Goal: Entertainment & Leisure: Consume media (video, audio)

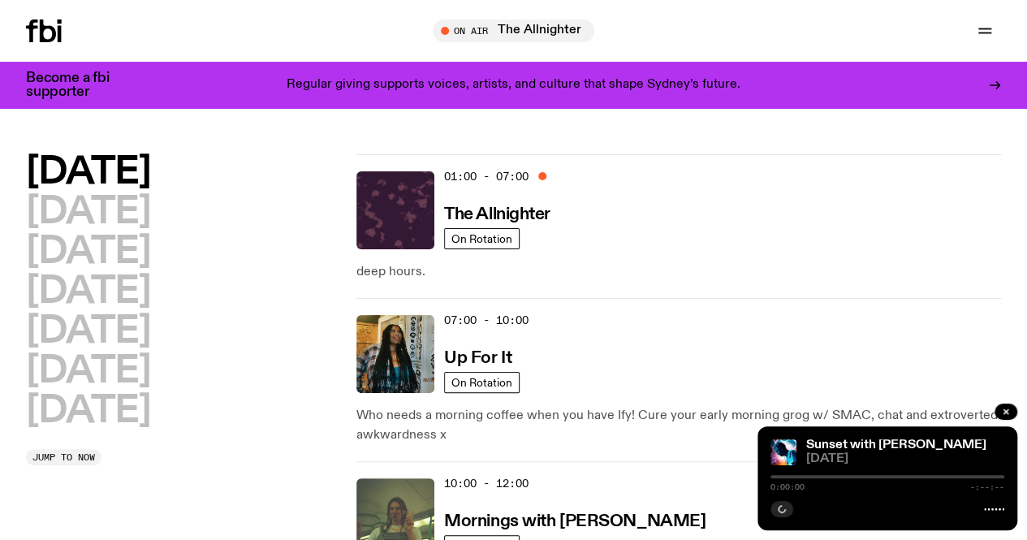
click at [150, 179] on h2 "[DATE]" at bounding box center [88, 172] width 124 height 37
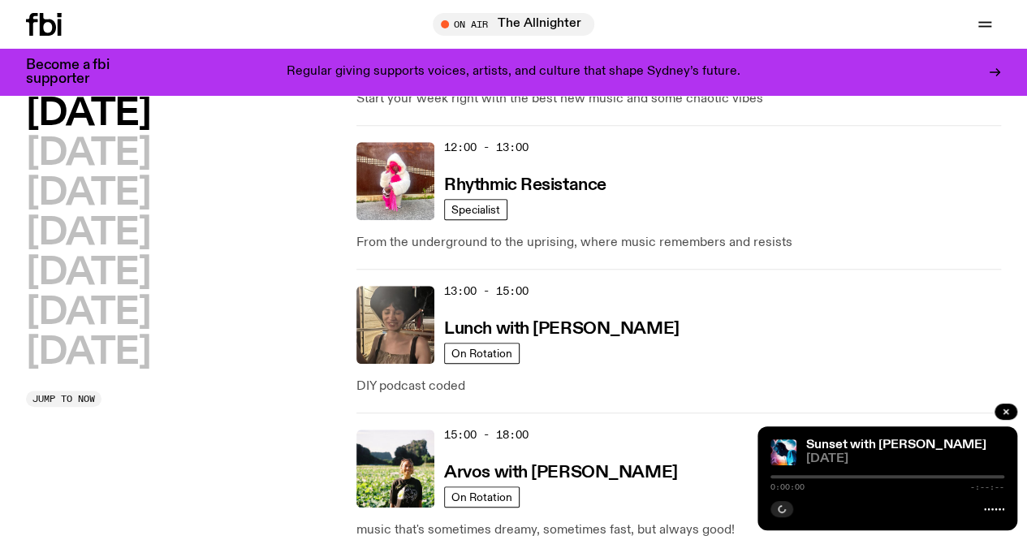
scroll to position [561, 0]
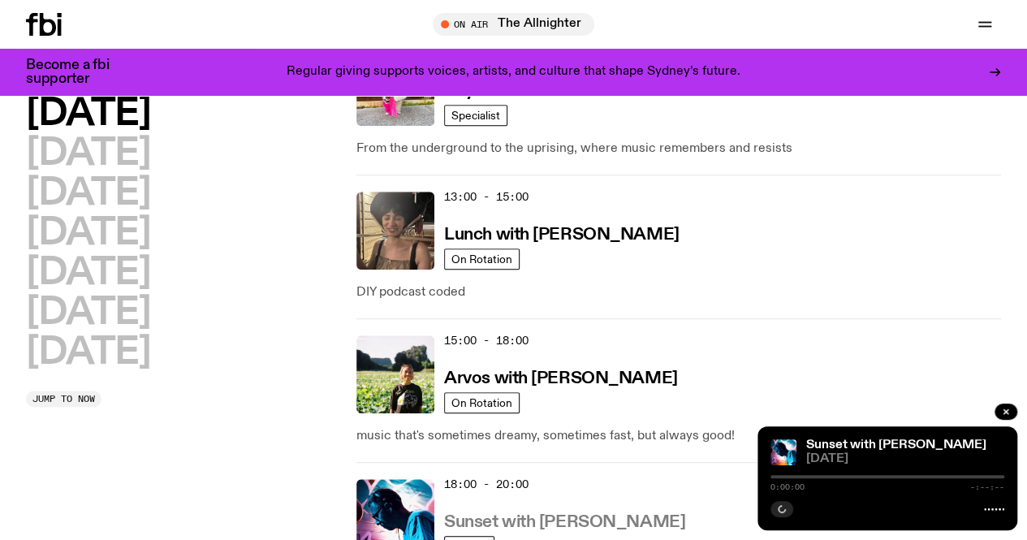
click at [611, 511] on link "Sunset with [PERSON_NAME]" at bounding box center [564, 521] width 241 height 20
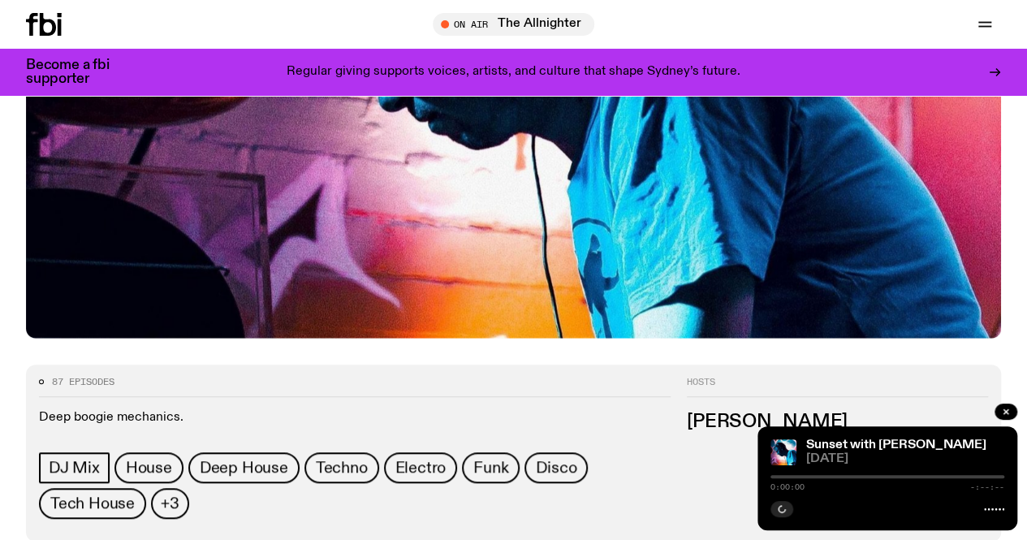
scroll to position [561, 0]
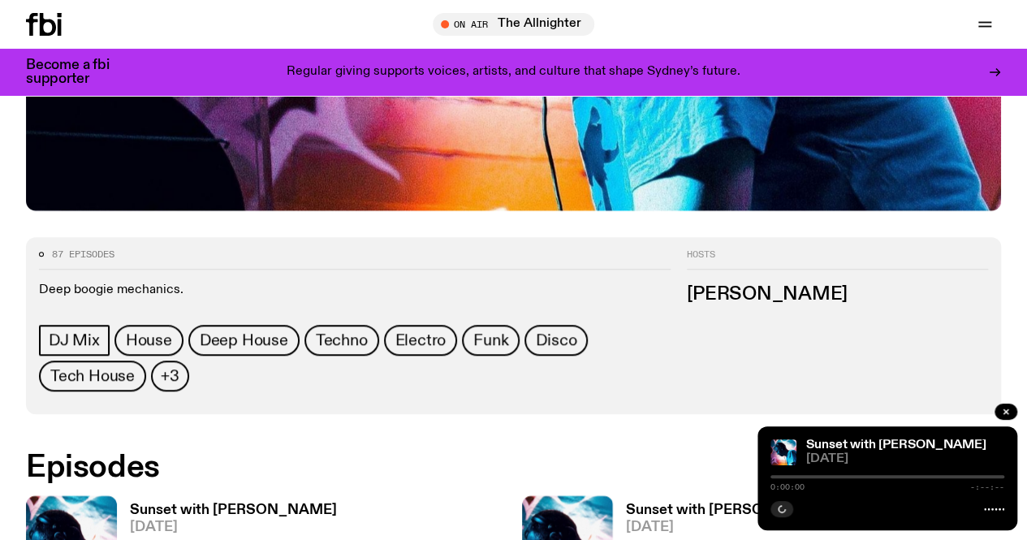
click at [783, 477] on div at bounding box center [729, 476] width 234 height 3
click at [786, 506] on icon "button" at bounding box center [782, 509] width 10 height 10
click at [774, 475] on div at bounding box center [666, 476] width 234 height 3
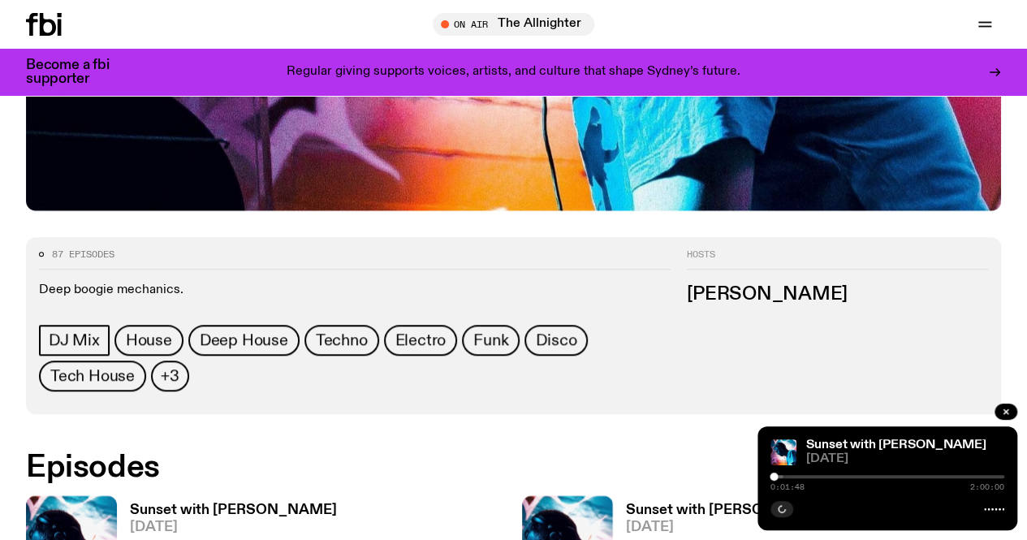
click at [651, 453] on h2 "Episodes" at bounding box center [348, 467] width 645 height 29
drag, startPoint x: 776, startPoint y: 478, endPoint x: 739, endPoint y: 478, distance: 37.4
click at [811, 477] on div at bounding box center [888, 476] width 234 height 3
click at [808, 477] on div at bounding box center [812, 477] width 8 height 8
